Goal: Task Accomplishment & Management: Complete application form

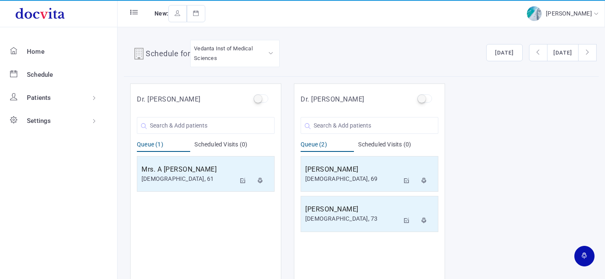
scroll to position [7, 0]
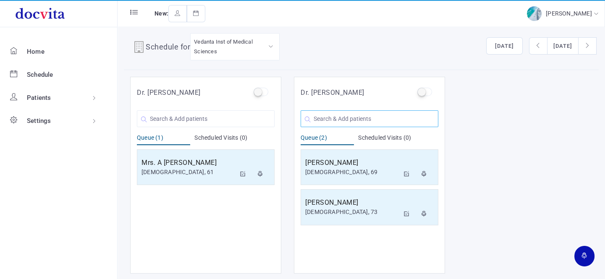
click at [369, 120] on input "text" at bounding box center [370, 118] width 138 height 17
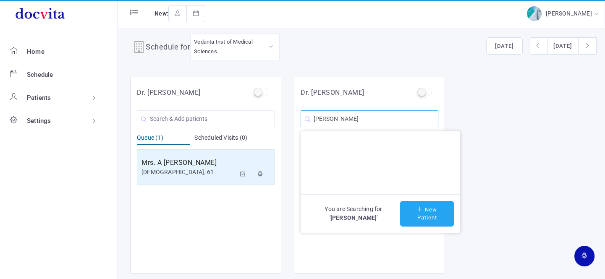
type input "[PERSON_NAME]"
click at [427, 212] on button "New Patient" at bounding box center [427, 214] width 54 height 26
type input "[PERSON_NAME]"
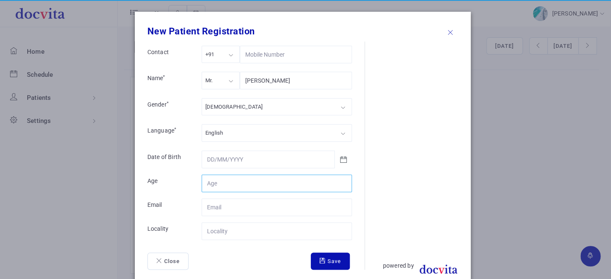
click at [248, 184] on input "Contact" at bounding box center [277, 184] width 150 height 18
type input "25"
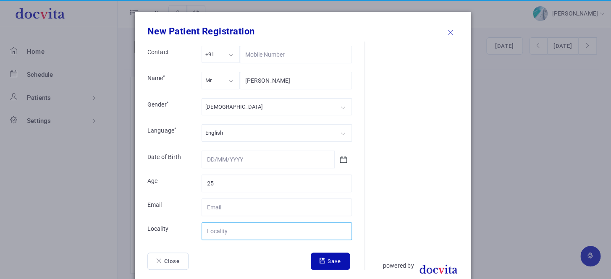
click at [239, 231] on input "Contact" at bounding box center [277, 232] width 150 height 18
type input "[GEOGRAPHIC_DATA]"
click at [323, 262] on button "Save" at bounding box center [330, 262] width 39 height 18
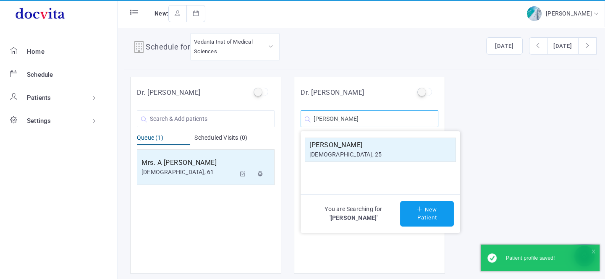
click at [378, 120] on input "[PERSON_NAME]" at bounding box center [370, 118] width 138 height 17
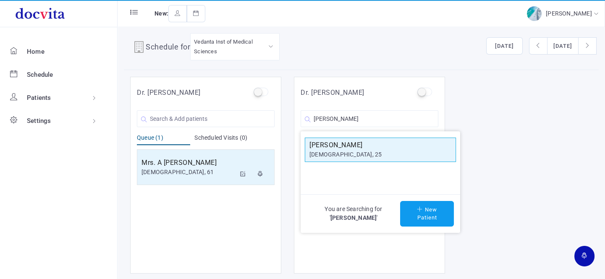
click at [365, 148] on h5 "[PERSON_NAME]" at bounding box center [381, 145] width 142 height 10
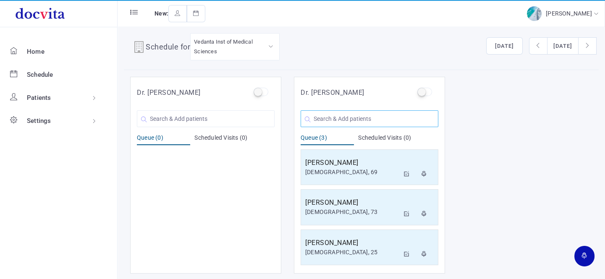
click at [329, 118] on input "text" at bounding box center [370, 118] width 138 height 17
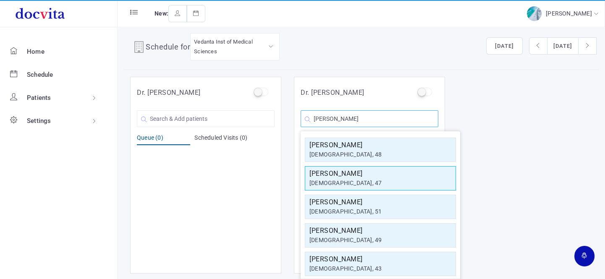
type input "[PERSON_NAME]"
click at [348, 176] on h5 "[PERSON_NAME]" at bounding box center [381, 174] width 142 height 10
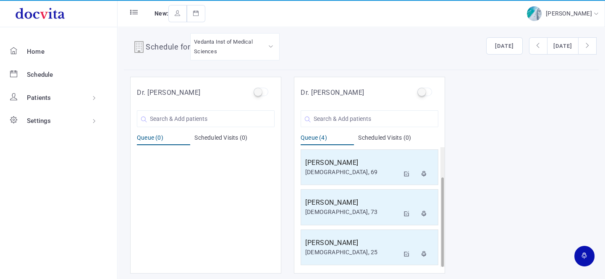
scroll to position [40, 0]
click at [377, 244] on h5 "[PERSON_NAME]" at bounding box center [352, 243] width 94 height 10
click at [346, 252] on div "[DEMOGRAPHIC_DATA], 47" at bounding box center [352, 252] width 94 height 9
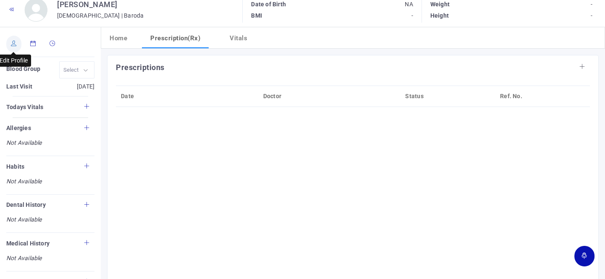
click at [15, 41] on icon at bounding box center [14, 43] width 6 height 5
type input "[PERSON_NAME]"
type input "47"
type input "Baroda"
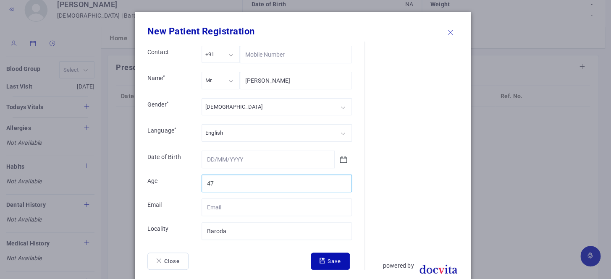
click at [230, 183] on input "47" at bounding box center [277, 184] width 150 height 18
type input "4"
type input "50"
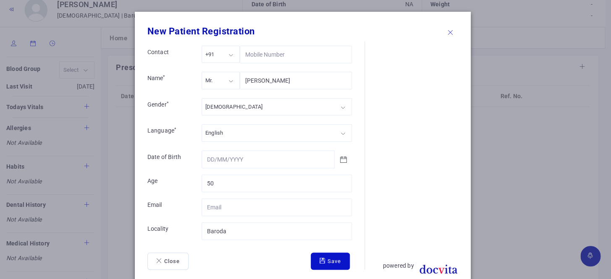
click at [330, 259] on button "Save" at bounding box center [330, 262] width 39 height 18
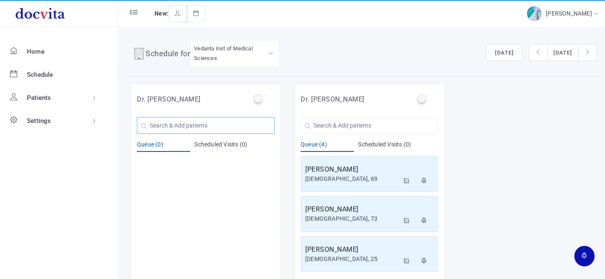
click at [194, 125] on input "text" at bounding box center [206, 125] width 138 height 17
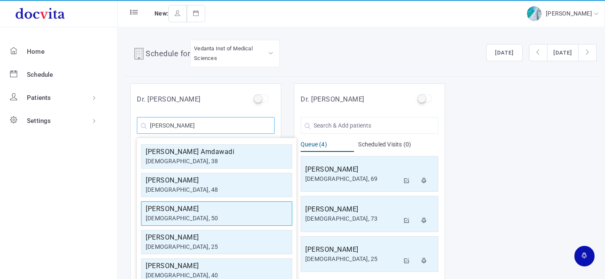
type input "[PERSON_NAME]"
click at [202, 219] on div "[DEMOGRAPHIC_DATA], 50" at bounding box center [217, 218] width 142 height 9
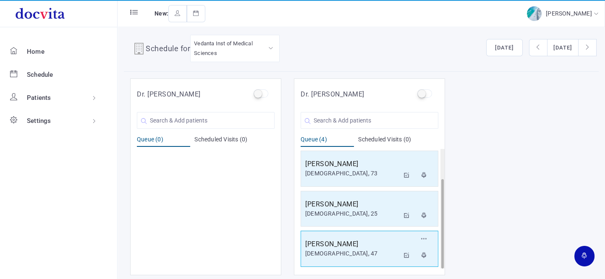
scroll to position [7, 0]
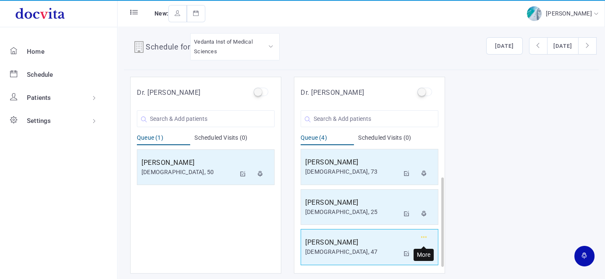
click at [426, 235] on icon "button" at bounding box center [424, 237] width 6 height 5
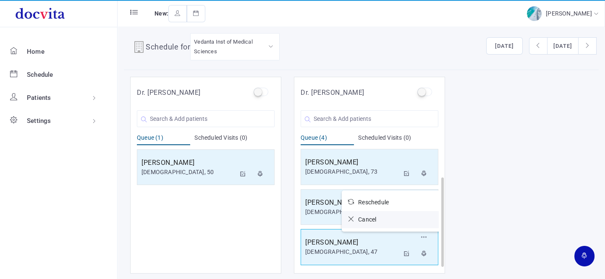
click at [353, 219] on icon at bounding box center [353, 219] width 10 height 6
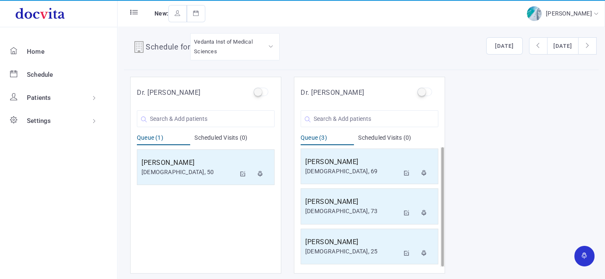
scroll to position [0, 0]
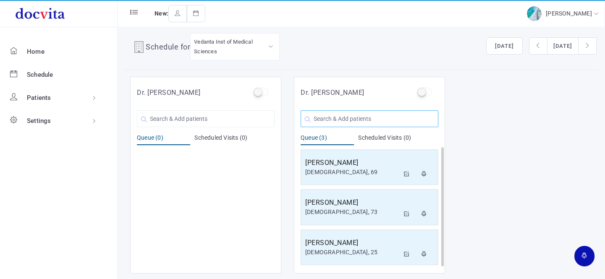
click at [391, 121] on input "text" at bounding box center [370, 118] width 138 height 17
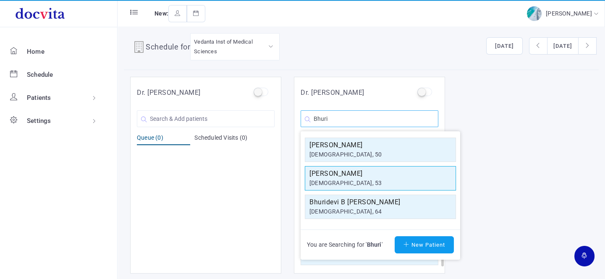
type input "Bhuri"
click at [382, 176] on h5 "[PERSON_NAME]" at bounding box center [381, 174] width 142 height 10
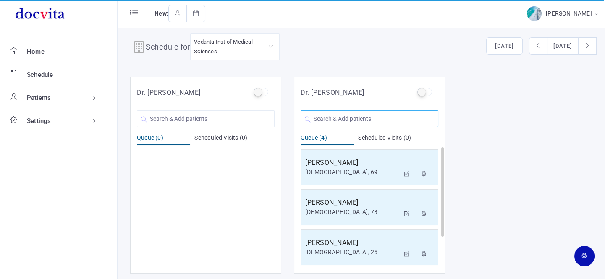
click at [381, 118] on input "text" at bounding box center [370, 118] width 138 height 17
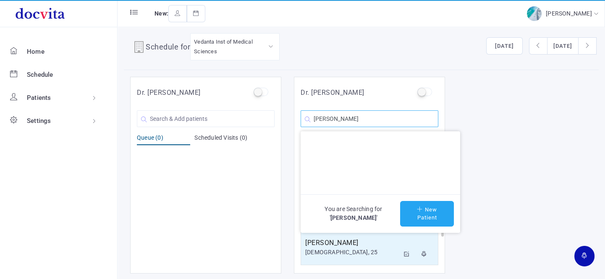
type input "[PERSON_NAME]"
click at [425, 216] on button "New Patient" at bounding box center [427, 214] width 54 height 26
type input "[PERSON_NAME]"
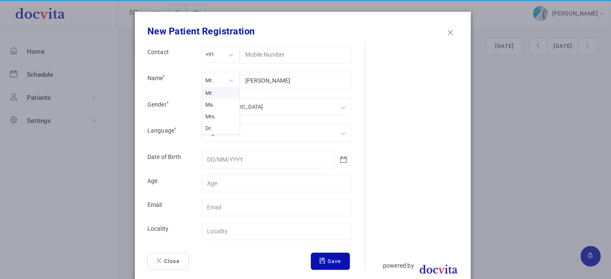
click at [225, 81] on div "Mr." at bounding box center [221, 80] width 38 height 17
click at [234, 108] on div "[DEMOGRAPHIC_DATA]" at bounding box center [277, 106] width 150 height 17
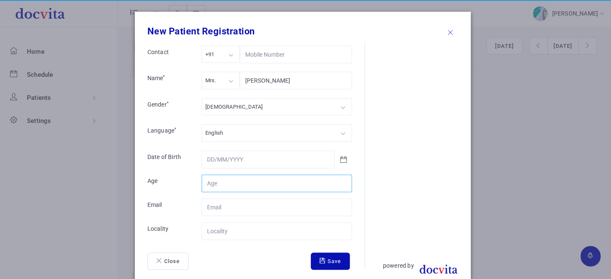
click at [229, 184] on input "Contact" at bounding box center [277, 184] width 150 height 18
type input "29"
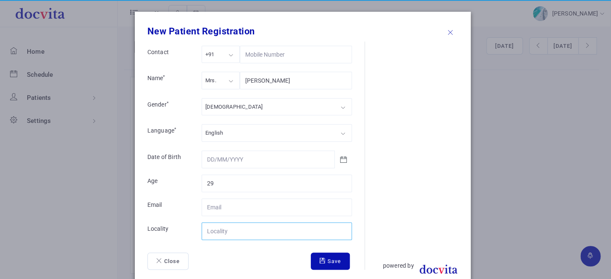
click at [237, 230] on input "Contact" at bounding box center [277, 232] width 150 height 18
type input "[GEOGRAPHIC_DATA]"
click at [328, 263] on button "Save" at bounding box center [330, 262] width 39 height 18
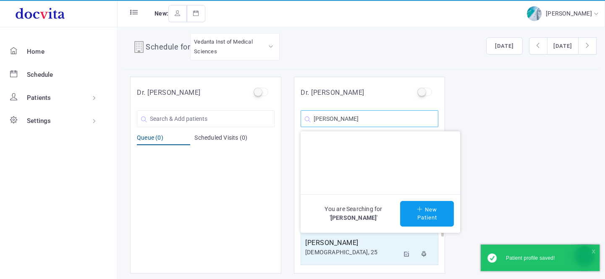
click at [398, 121] on input "[PERSON_NAME]" at bounding box center [370, 118] width 138 height 17
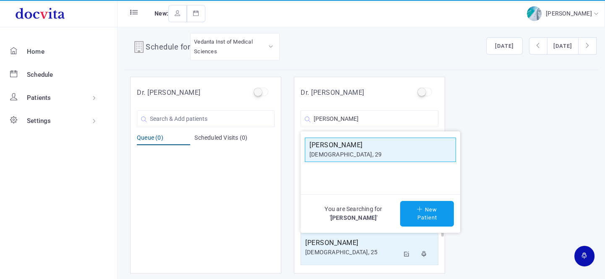
click at [361, 148] on h5 "[PERSON_NAME]" at bounding box center [381, 145] width 142 height 10
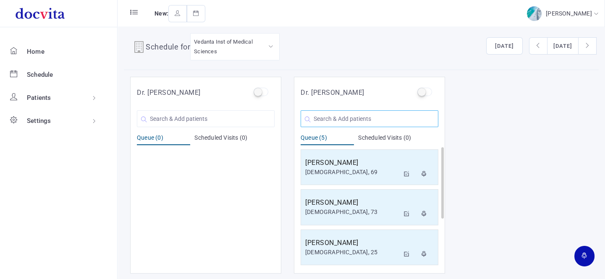
click at [323, 121] on input "text" at bounding box center [370, 118] width 138 height 17
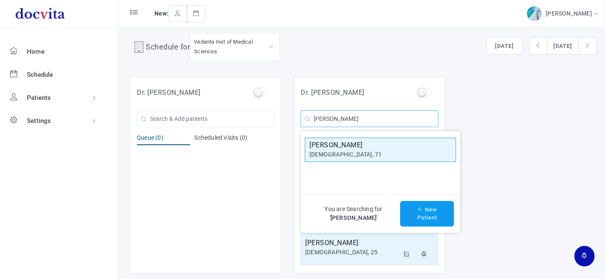
type input "[PERSON_NAME]"
click at [331, 151] on div "[DEMOGRAPHIC_DATA], 71" at bounding box center [381, 154] width 142 height 9
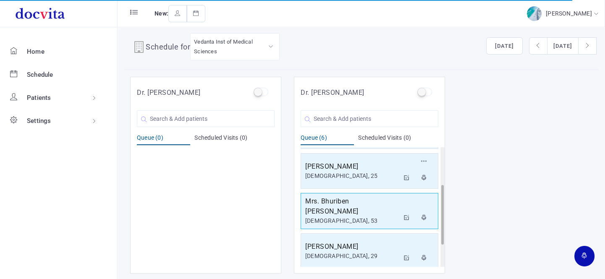
scroll to position [121, 0]
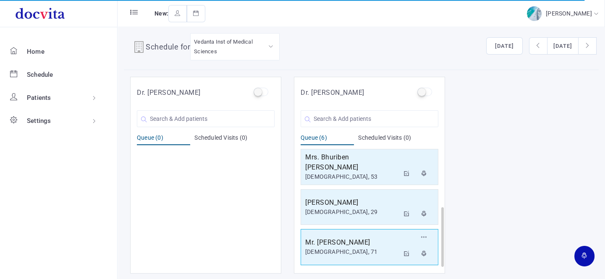
click at [348, 244] on h5 "Mr. [PERSON_NAME]" at bounding box center [352, 243] width 94 height 10
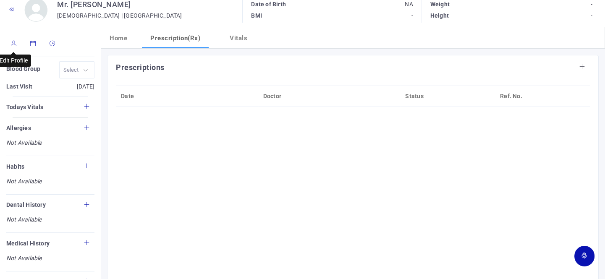
click at [12, 46] on link at bounding box center [13, 44] width 15 height 17
type input "[PERSON_NAME]"
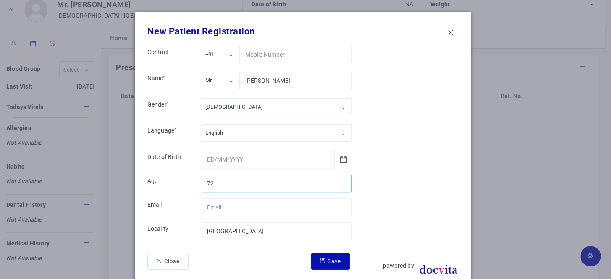
click at [340, 181] on input "72" at bounding box center [277, 184] width 150 height 18
click at [340, 181] on input "73" at bounding box center [277, 184] width 150 height 18
click at [340, 181] on input "74" at bounding box center [277, 184] width 150 height 18
type input "75"
click at [340, 181] on input "75" at bounding box center [277, 184] width 150 height 18
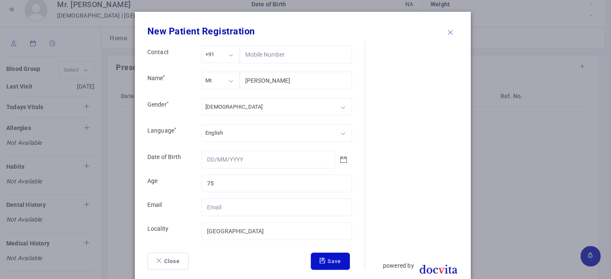
click at [328, 259] on button "Save" at bounding box center [330, 262] width 39 height 18
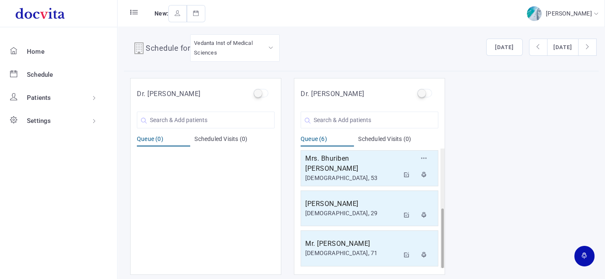
scroll to position [7, 0]
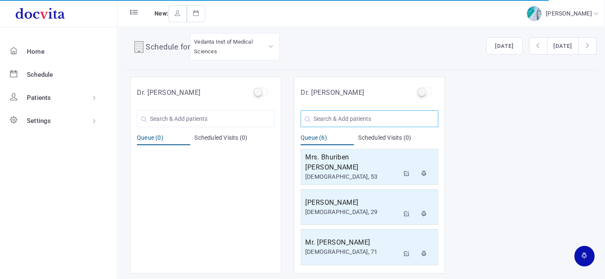
click at [334, 113] on input "text" at bounding box center [370, 118] width 138 height 17
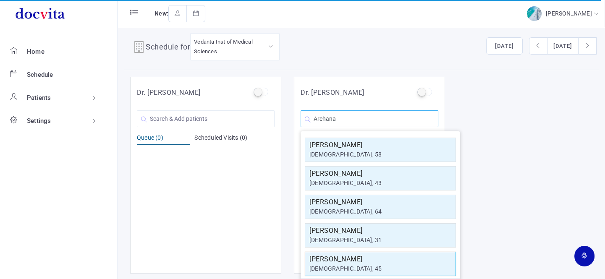
type input "Archana"
click at [348, 265] on div "[DEMOGRAPHIC_DATA], 45" at bounding box center [381, 269] width 142 height 9
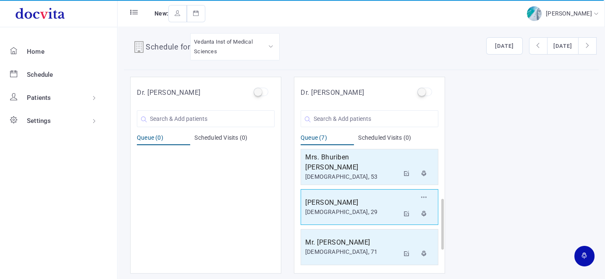
scroll to position [160, 0]
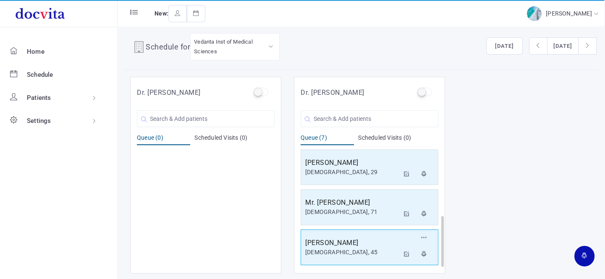
click at [357, 239] on h5 "[PERSON_NAME]" at bounding box center [352, 243] width 94 height 10
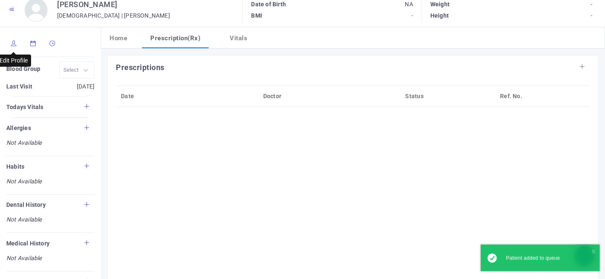
click at [13, 43] on icon at bounding box center [14, 43] width 6 height 5
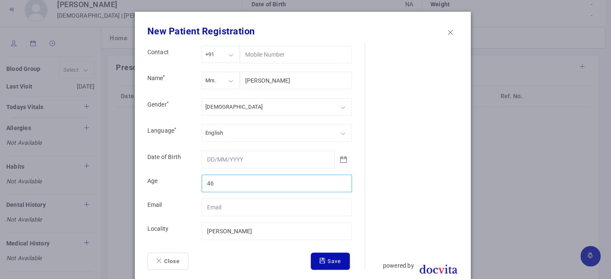
click at [340, 181] on input "46" at bounding box center [277, 184] width 150 height 18
drag, startPoint x: 340, startPoint y: 181, endPoint x: 330, endPoint y: 189, distance: 12.9
type input "47"
click at [339, 181] on input "47" at bounding box center [277, 184] width 150 height 18
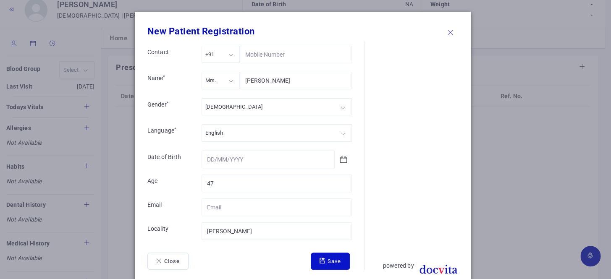
click at [326, 258] on button "Save" at bounding box center [330, 262] width 39 height 18
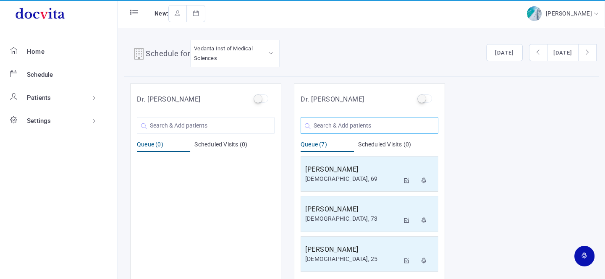
click at [349, 121] on input "text" at bounding box center [370, 125] width 138 height 17
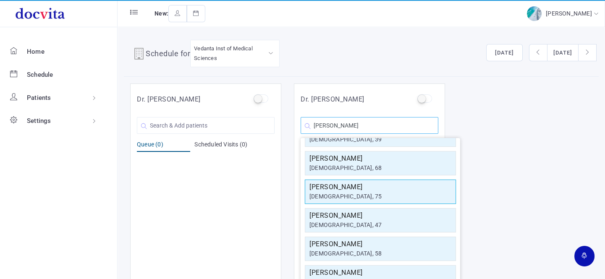
scroll to position [65, 0]
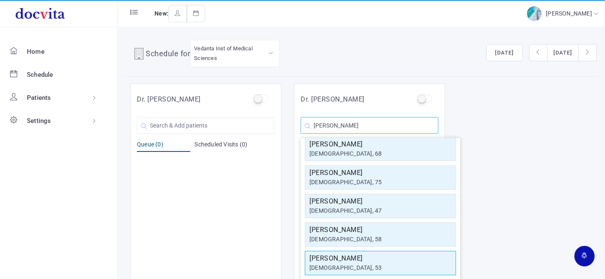
type input "[PERSON_NAME]"
click at [365, 258] on h5 "[PERSON_NAME]" at bounding box center [381, 259] width 142 height 10
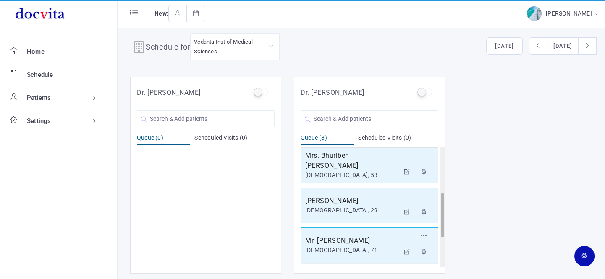
scroll to position [201, 0]
click at [358, 248] on div "[DEMOGRAPHIC_DATA], 53" at bounding box center [352, 252] width 94 height 9
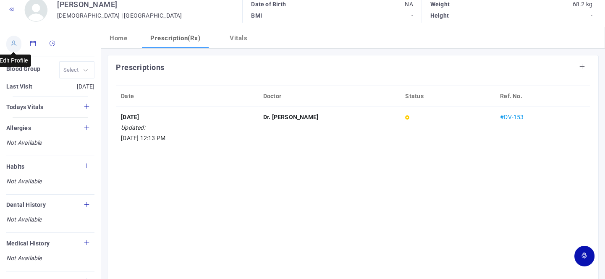
click at [13, 47] on link at bounding box center [13, 44] width 15 height 17
type input "[PERSON_NAME]"
type input "53"
type input "[GEOGRAPHIC_DATA]"
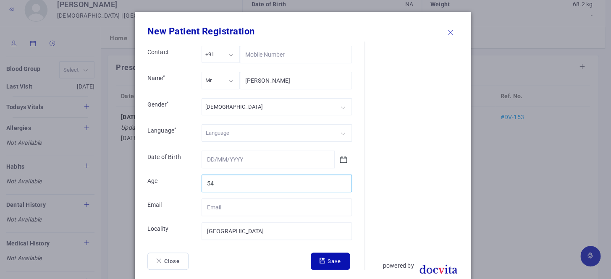
click at [342, 180] on input "54" at bounding box center [277, 184] width 150 height 18
type input "55"
click at [342, 180] on input "55" at bounding box center [277, 184] width 150 height 18
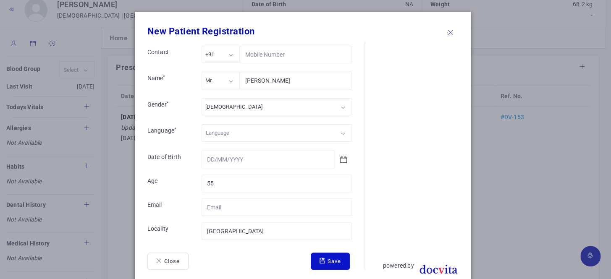
click at [334, 254] on button "Save" at bounding box center [330, 262] width 39 height 18
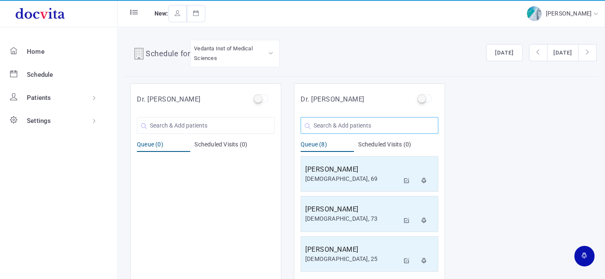
click at [359, 128] on input "text" at bounding box center [370, 125] width 138 height 17
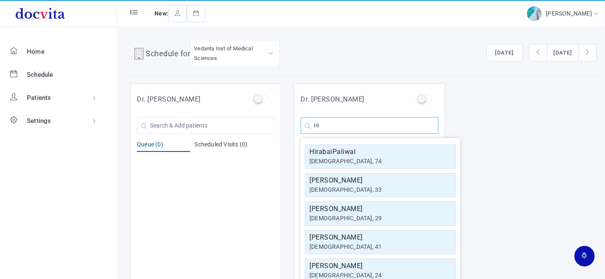
type input "H"
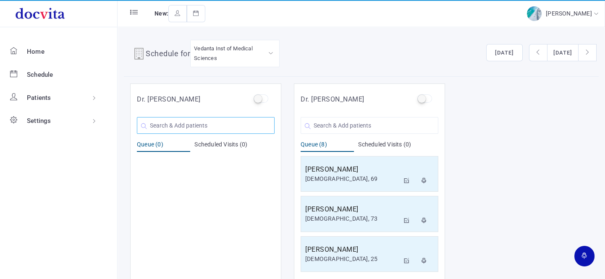
click at [226, 130] on input "text" at bounding box center [206, 125] width 138 height 17
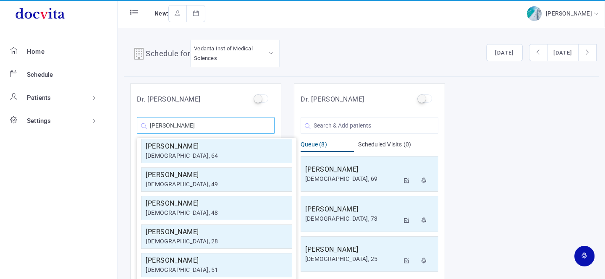
scroll to position [150, 0]
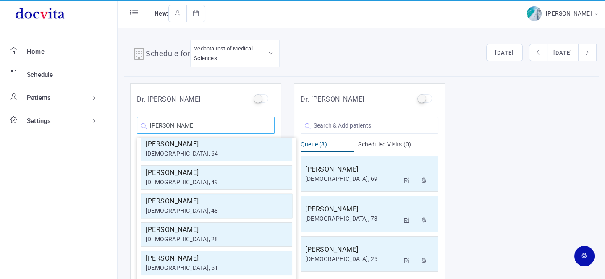
type input "[PERSON_NAME]"
click at [201, 207] on div "[DEMOGRAPHIC_DATA], 48" at bounding box center [217, 211] width 142 height 9
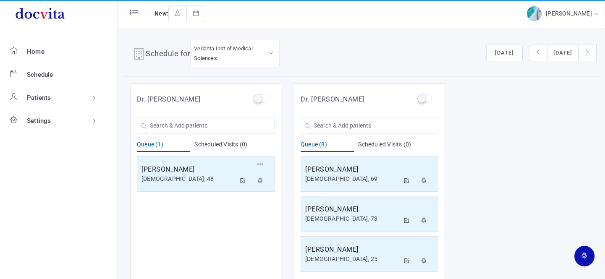
click at [197, 166] on h5 "[PERSON_NAME]" at bounding box center [189, 170] width 94 height 10
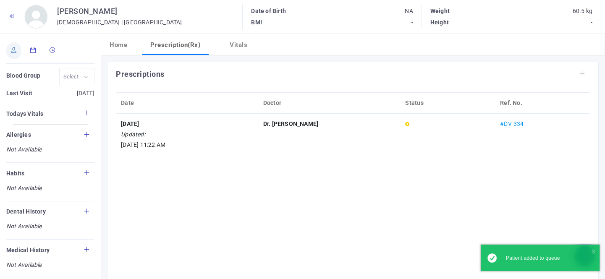
click at [12, 50] on icon at bounding box center [14, 49] width 6 height 5
type input "[PERSON_NAME]"
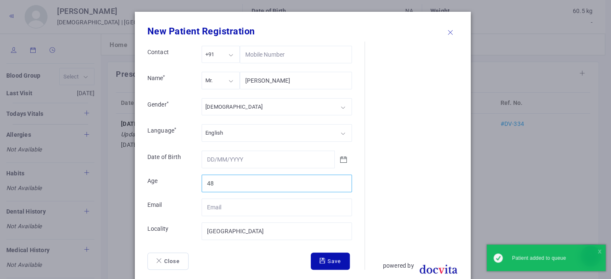
click at [216, 180] on input "48" at bounding box center [277, 184] width 150 height 18
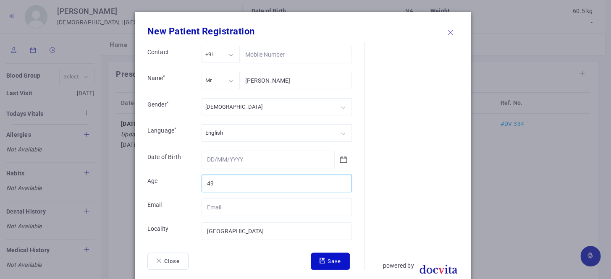
type input "49"
click at [325, 258] on button "Save" at bounding box center [330, 262] width 39 height 18
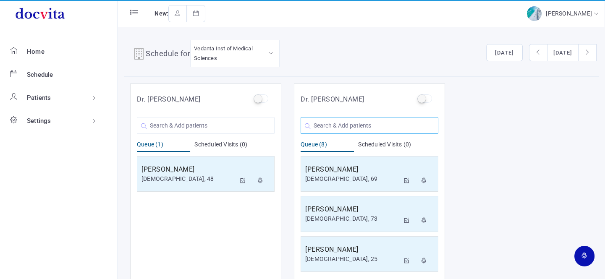
click at [336, 125] on input "text" at bounding box center [370, 125] width 138 height 17
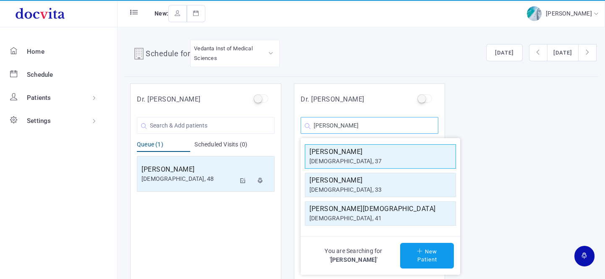
type input "[PERSON_NAME]"
click at [363, 160] on div "[DEMOGRAPHIC_DATA], 37" at bounding box center [381, 161] width 142 height 9
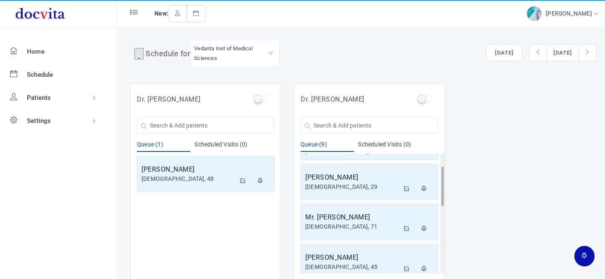
scroll to position [240, 0]
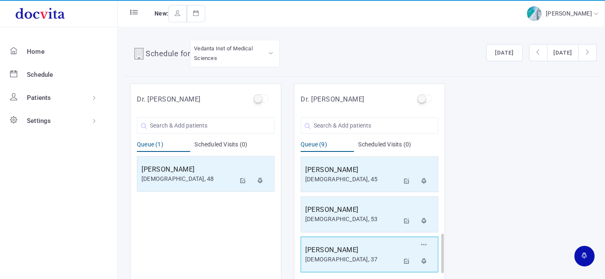
click at [358, 255] on div "[DEMOGRAPHIC_DATA], 37" at bounding box center [352, 259] width 94 height 9
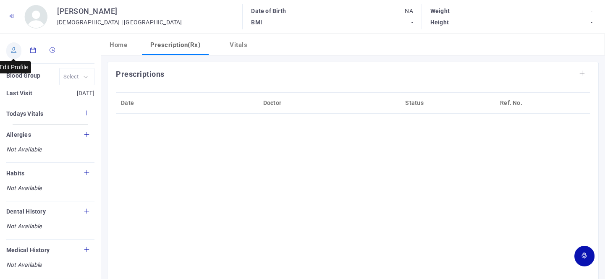
click at [13, 53] on link at bounding box center [13, 50] width 15 height 17
type input "[PERSON_NAME]"
type input "37"
type input "[GEOGRAPHIC_DATA]"
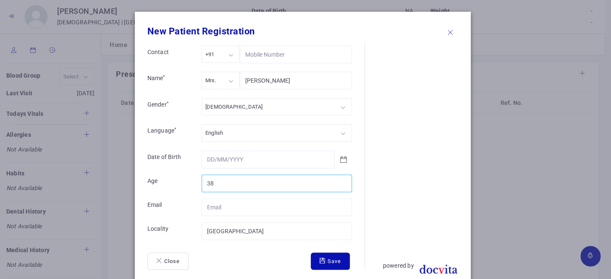
click at [340, 180] on input "38" at bounding box center [277, 184] width 150 height 18
type input "39"
click at [340, 179] on input "39" at bounding box center [277, 184] width 150 height 18
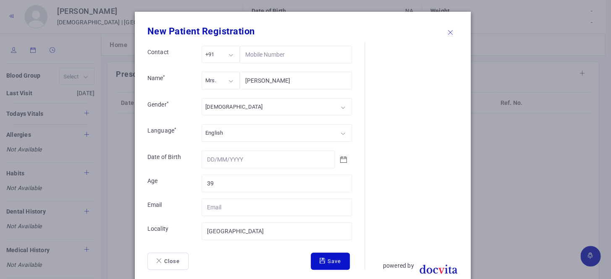
click at [336, 259] on button "Save" at bounding box center [330, 262] width 39 height 18
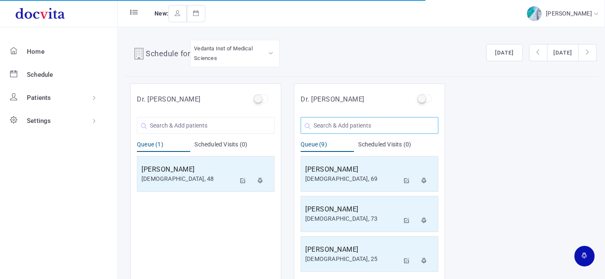
click at [328, 121] on input "text" at bounding box center [370, 125] width 138 height 17
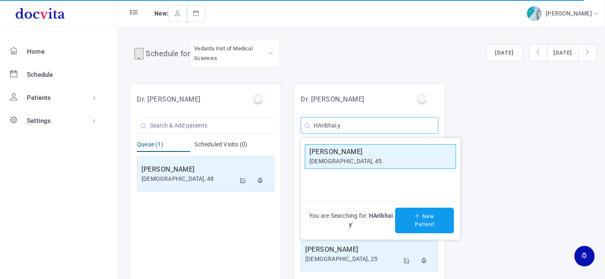
type input "HAribhai y"
click at [327, 158] on div "[DEMOGRAPHIC_DATA], 45" at bounding box center [381, 161] width 142 height 9
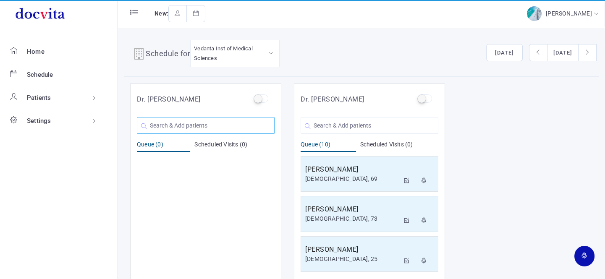
click at [197, 125] on input "text" at bounding box center [206, 125] width 138 height 17
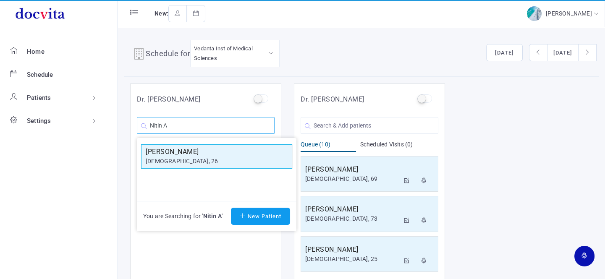
type input "Nitin A"
click at [185, 155] on h5 "[PERSON_NAME]" at bounding box center [217, 152] width 142 height 10
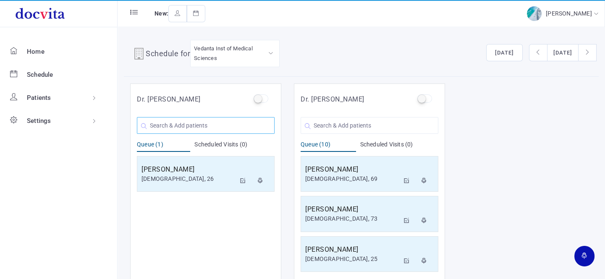
click at [197, 126] on input "text" at bounding box center [206, 125] width 138 height 17
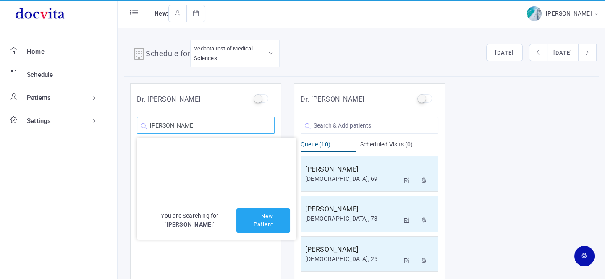
type input "[PERSON_NAME]"
click at [252, 219] on button "New Patient" at bounding box center [263, 221] width 54 height 26
type input "[PERSON_NAME]"
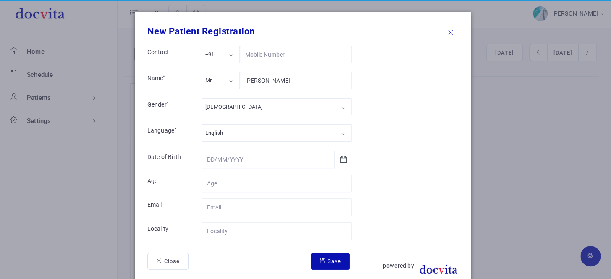
click at [229, 80] on div "Mr." at bounding box center [221, 80] width 38 height 17
click at [431, 116] on div at bounding box center [411, 156] width 93 height 229
click at [228, 184] on input "Contact" at bounding box center [277, 184] width 150 height 18
type input "57"
click at [231, 227] on input "Contact" at bounding box center [277, 232] width 150 height 18
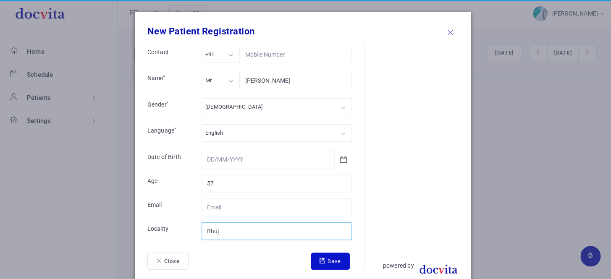
type input "Bhuj"
click at [330, 257] on button "Save" at bounding box center [330, 262] width 39 height 18
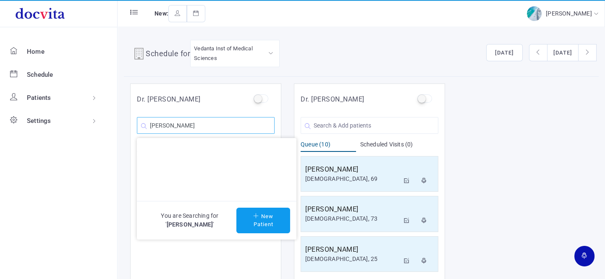
click at [225, 128] on input "[PERSON_NAME]" at bounding box center [206, 125] width 138 height 17
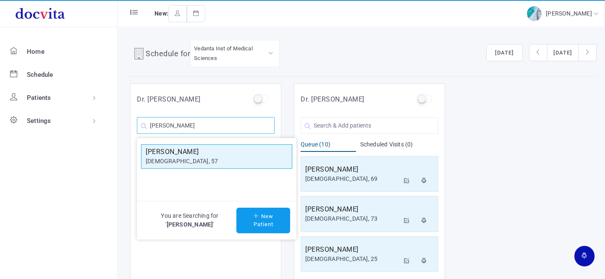
type input "[PERSON_NAME]"
click at [218, 154] on h5 "[PERSON_NAME]" at bounding box center [217, 152] width 142 height 10
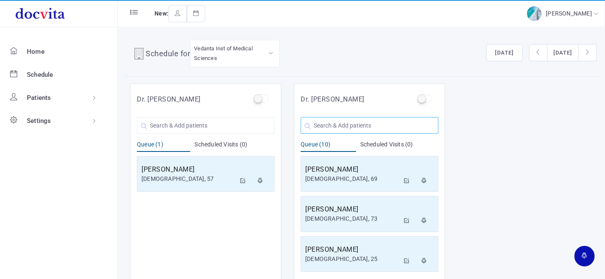
click at [326, 123] on input "text" at bounding box center [370, 125] width 138 height 17
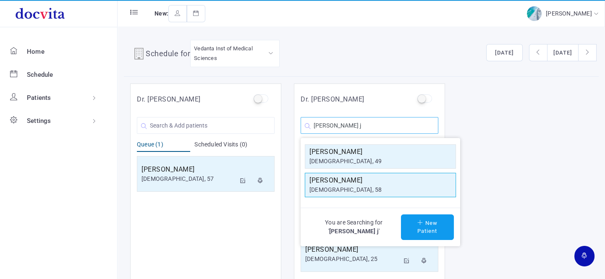
type input "[PERSON_NAME] j"
click at [345, 180] on h5 "[PERSON_NAME]" at bounding box center [381, 181] width 142 height 10
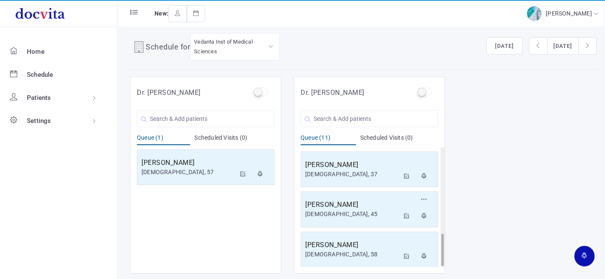
scroll to position [320, 0]
click at [341, 245] on h5 "[PERSON_NAME]" at bounding box center [352, 244] width 94 height 10
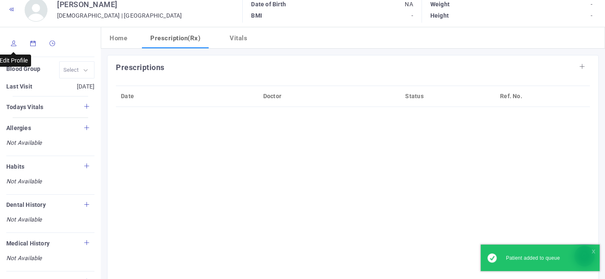
click at [12, 45] on icon at bounding box center [14, 43] width 6 height 5
type input "[PERSON_NAME]"
type input "58"
type input "[GEOGRAPHIC_DATA]"
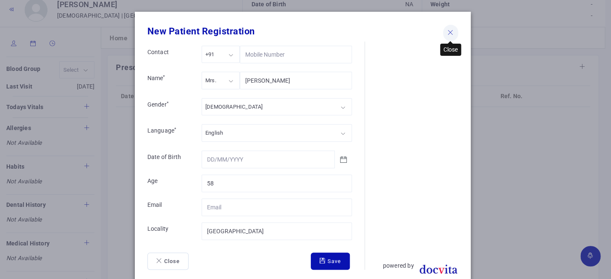
click at [448, 30] on icon at bounding box center [451, 32] width 6 height 5
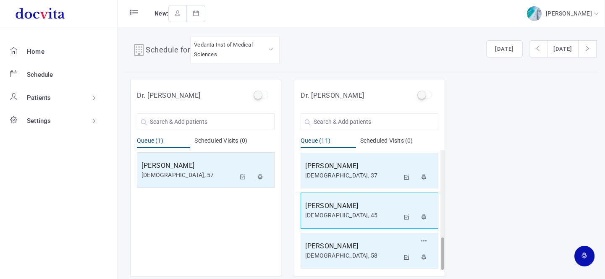
scroll to position [7, 0]
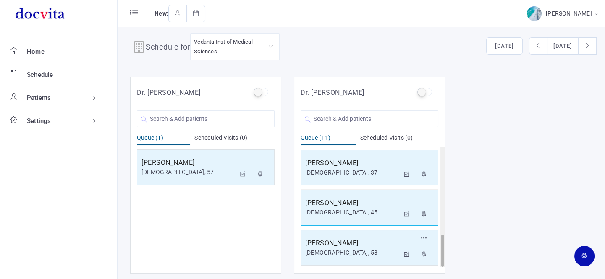
click at [375, 244] on h5 "[PERSON_NAME]" at bounding box center [352, 244] width 94 height 10
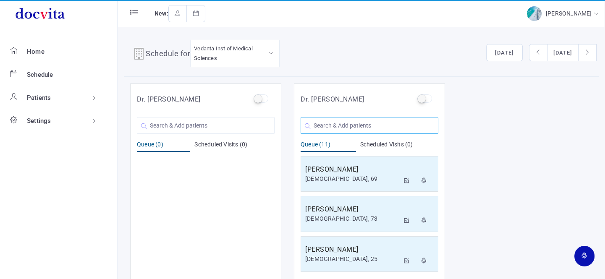
click at [322, 128] on input "text" at bounding box center [370, 125] width 138 height 17
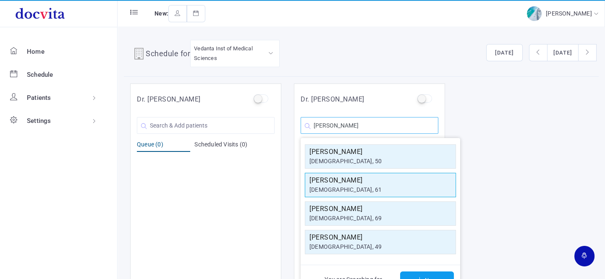
type input "[PERSON_NAME]"
click at [345, 187] on div "[DEMOGRAPHIC_DATA], 61" at bounding box center [381, 190] width 142 height 9
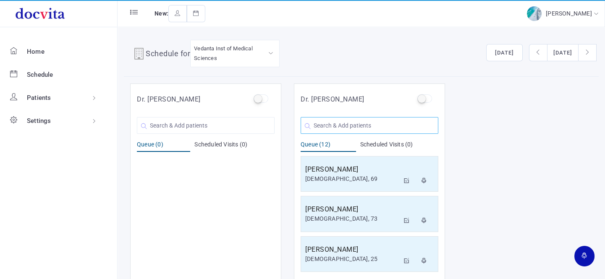
click at [336, 122] on input "text" at bounding box center [370, 125] width 138 height 17
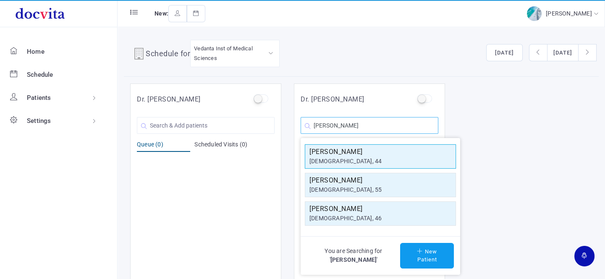
type input "[PERSON_NAME]"
click at [336, 148] on h5 "[PERSON_NAME]" at bounding box center [381, 152] width 142 height 10
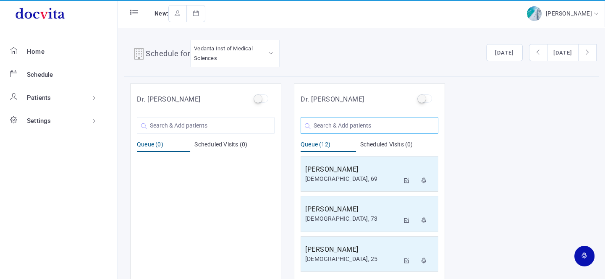
click at [334, 126] on input "text" at bounding box center [370, 125] width 138 height 17
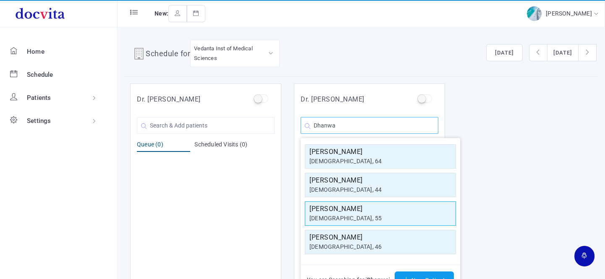
type input "Dhanwa"
click at [338, 214] on div "[DEMOGRAPHIC_DATA], 55" at bounding box center [381, 218] width 142 height 9
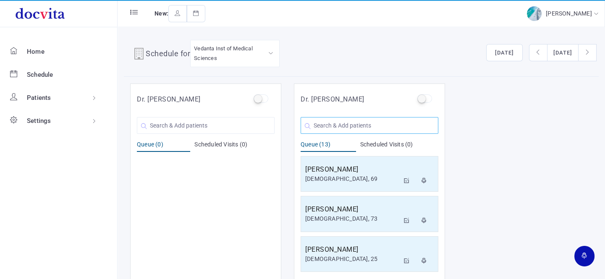
click at [330, 126] on input "text" at bounding box center [370, 125] width 138 height 17
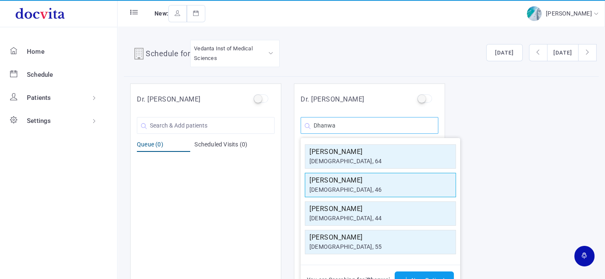
type input "Dhanwa"
click at [334, 183] on h5 "[PERSON_NAME]" at bounding box center [381, 181] width 142 height 10
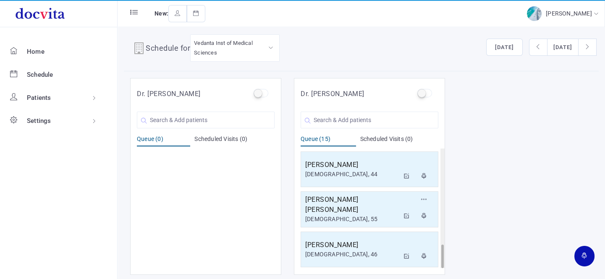
scroll to position [7, 0]
